Goal: Information Seeking & Learning: Compare options

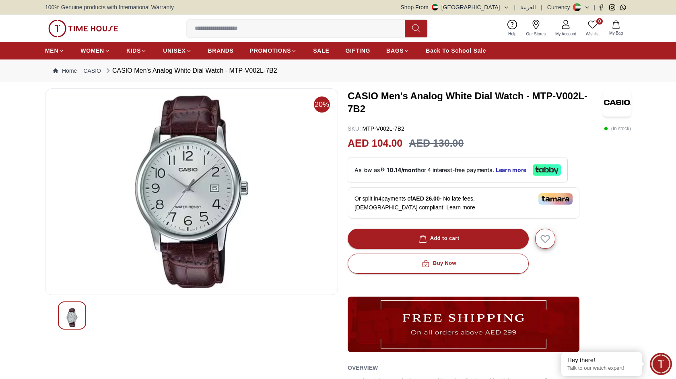
click at [608, 96] on img at bounding box center [617, 102] width 28 height 28
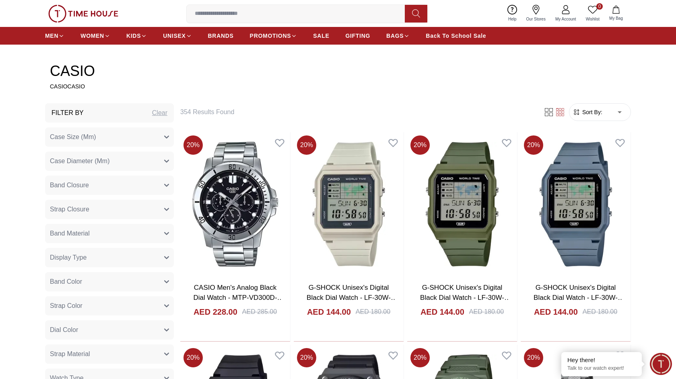
scroll to position [304, 0]
click at [598, 110] on span "Sort By:" at bounding box center [591, 112] width 22 height 8
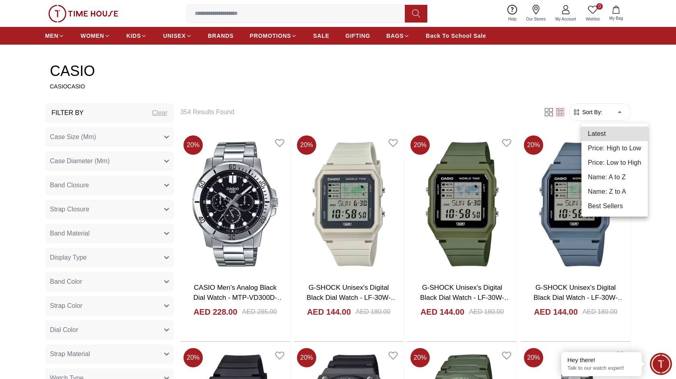
click at [626, 166] on li "Price: Low to High" at bounding box center [614, 163] width 66 height 14
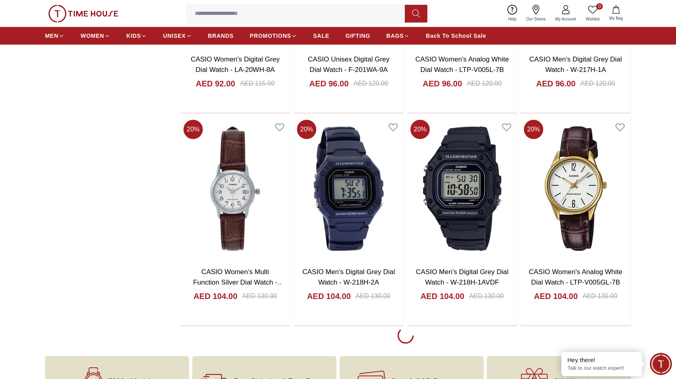
scroll to position [1173, 0]
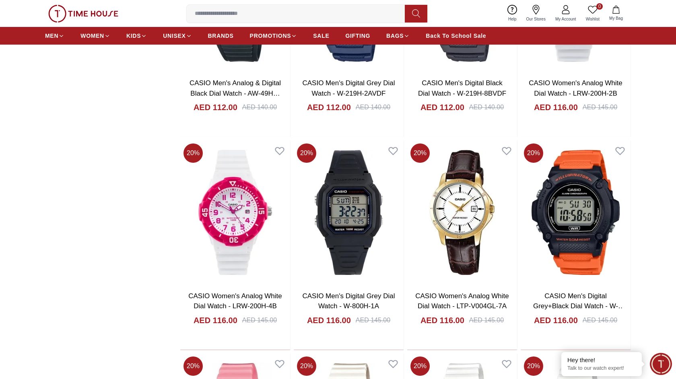
scroll to position [1173, 0]
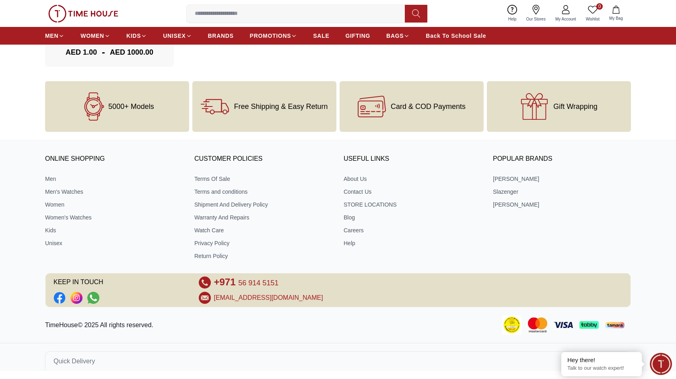
type input "*"
